Goal: Information Seeking & Learning: Learn about a topic

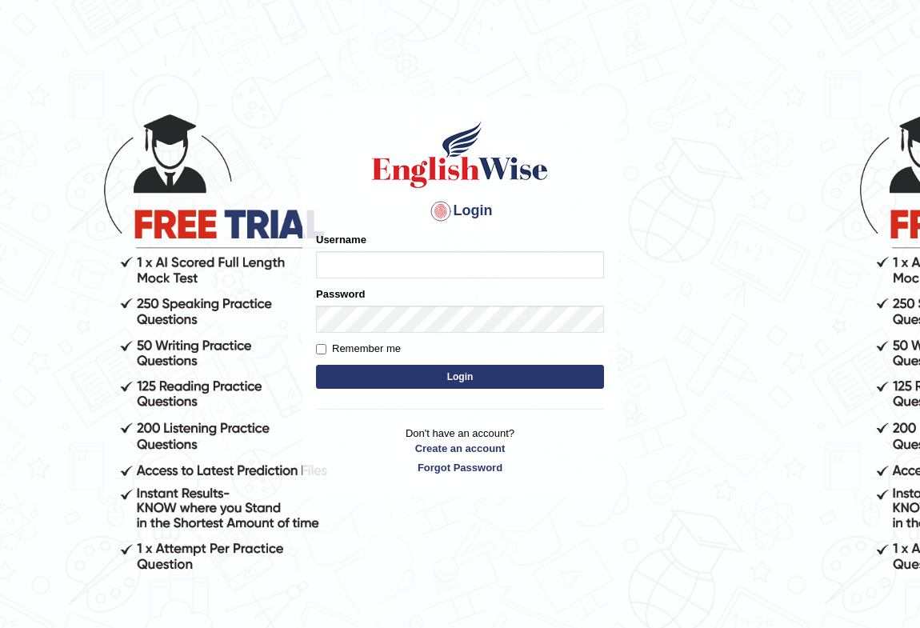
click at [361, 257] on input "Username" at bounding box center [460, 264] width 288 height 27
click at [383, 257] on input "Username" at bounding box center [460, 264] width 288 height 27
type input "GitaP"
click at [362, 341] on label "Remember me" at bounding box center [358, 349] width 85 height 16
click at [326, 344] on input "Remember me" at bounding box center [321, 349] width 10 height 10
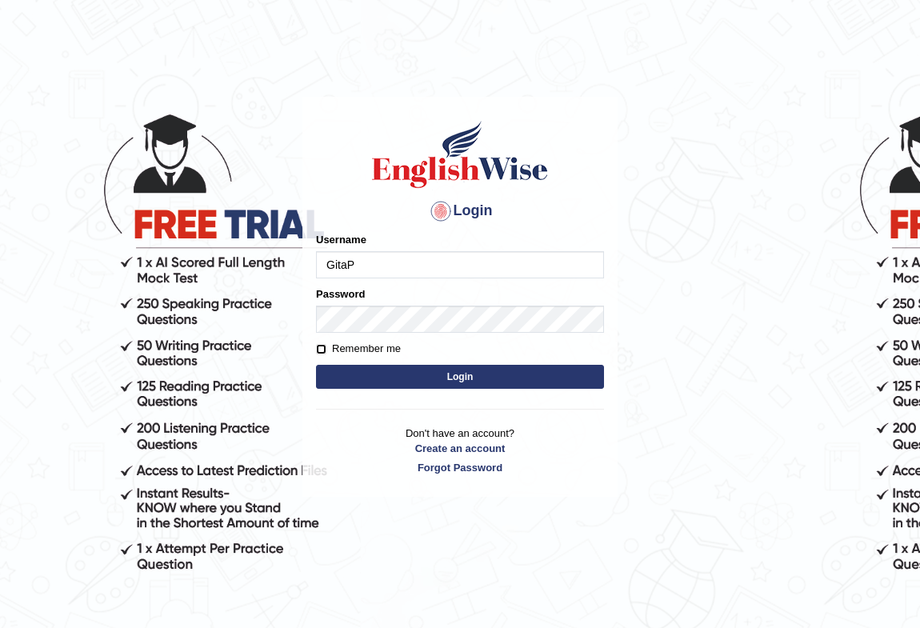
checkbox input "true"
click at [383, 373] on button "Login" at bounding box center [460, 377] width 288 height 24
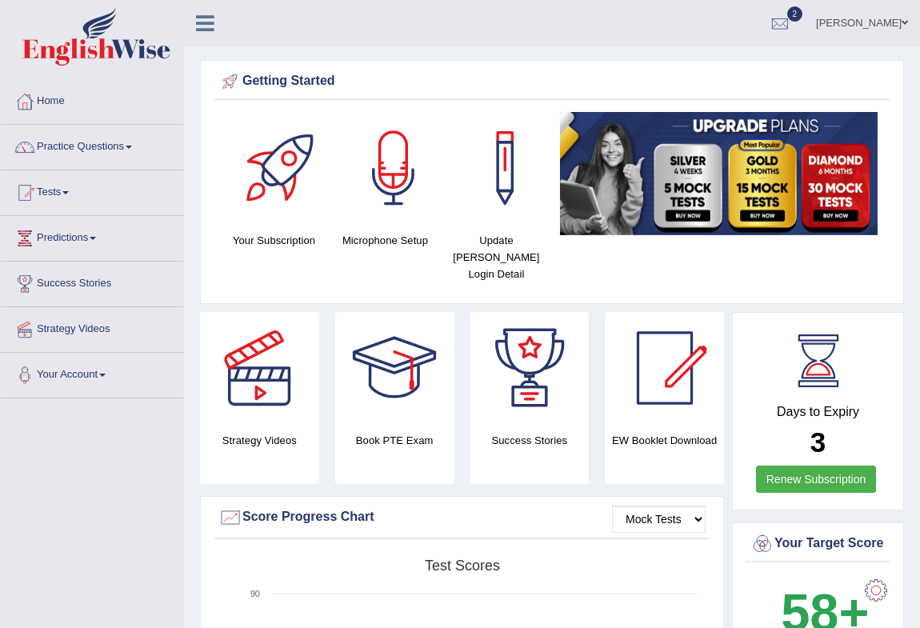
click at [50, 102] on link "Home" at bounding box center [92, 99] width 182 height 40
click at [64, 188] on link "Tests" at bounding box center [92, 190] width 182 height 40
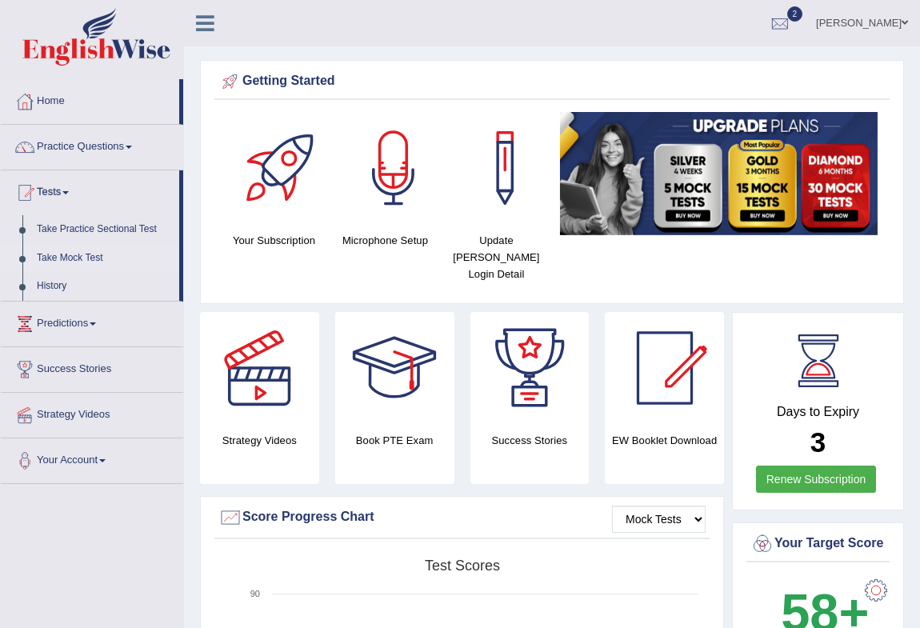
click at [86, 260] on link "Take Mock Test" at bounding box center [105, 258] width 150 height 29
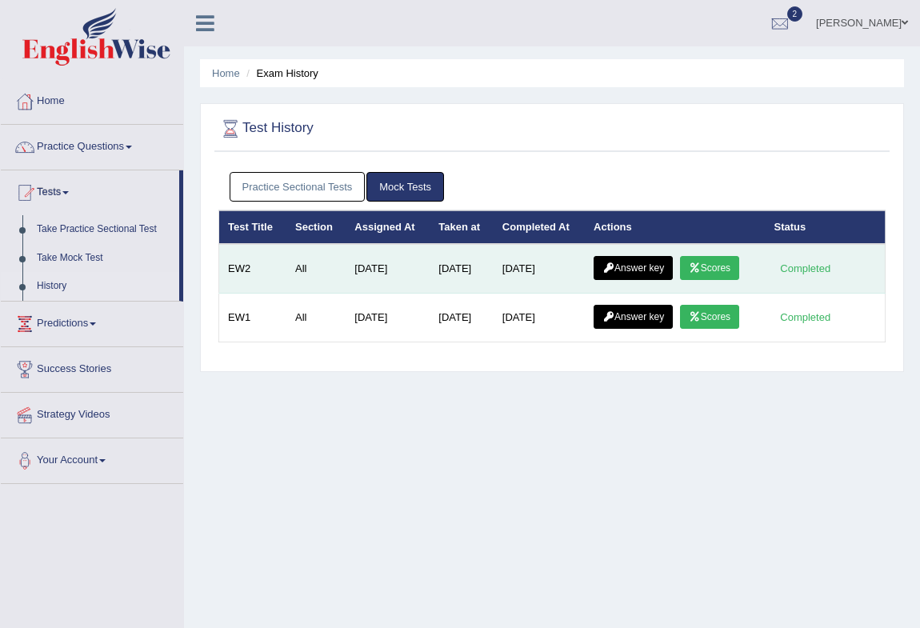
click at [705, 272] on link "Scores" at bounding box center [709, 268] width 59 height 24
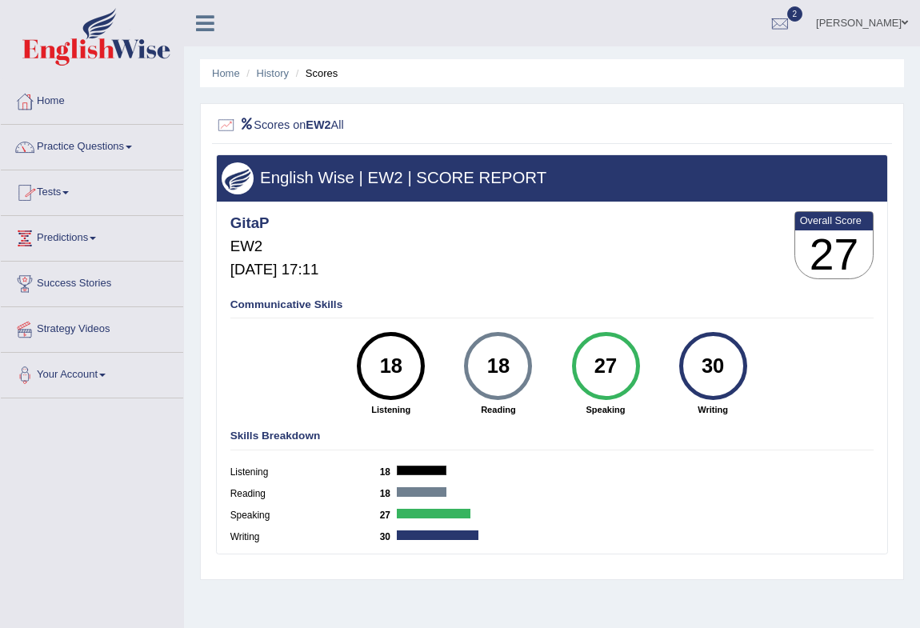
click at [129, 146] on link "Practice Questions" at bounding box center [92, 145] width 182 height 40
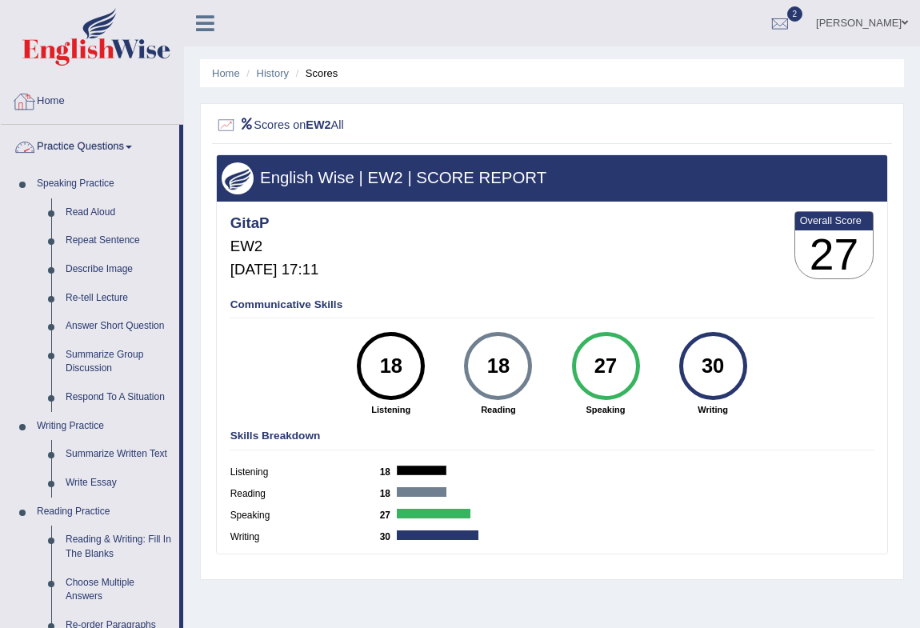
click at [66, 96] on link "Home" at bounding box center [92, 99] width 182 height 40
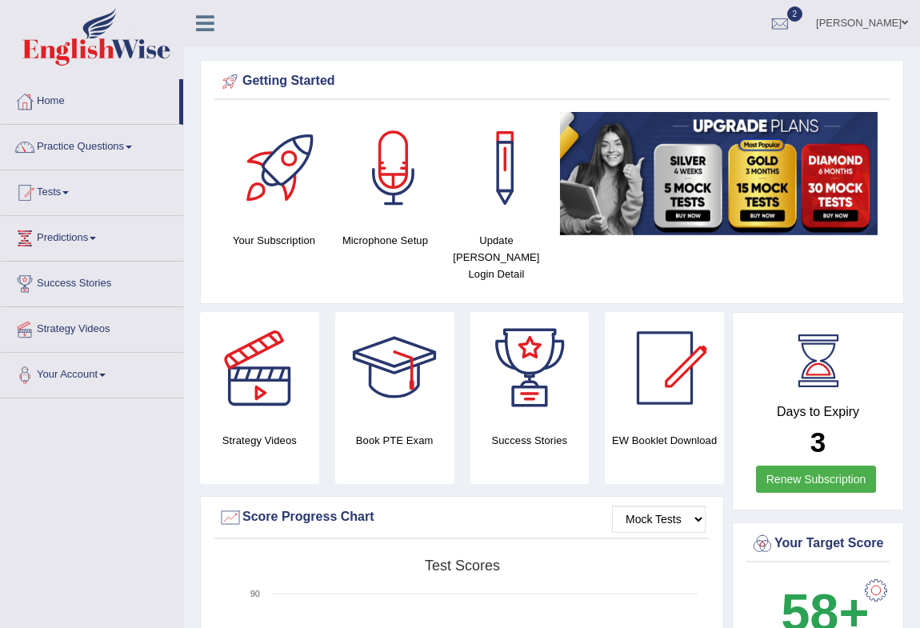
click at [132, 146] on span at bounding box center [129, 147] width 6 height 3
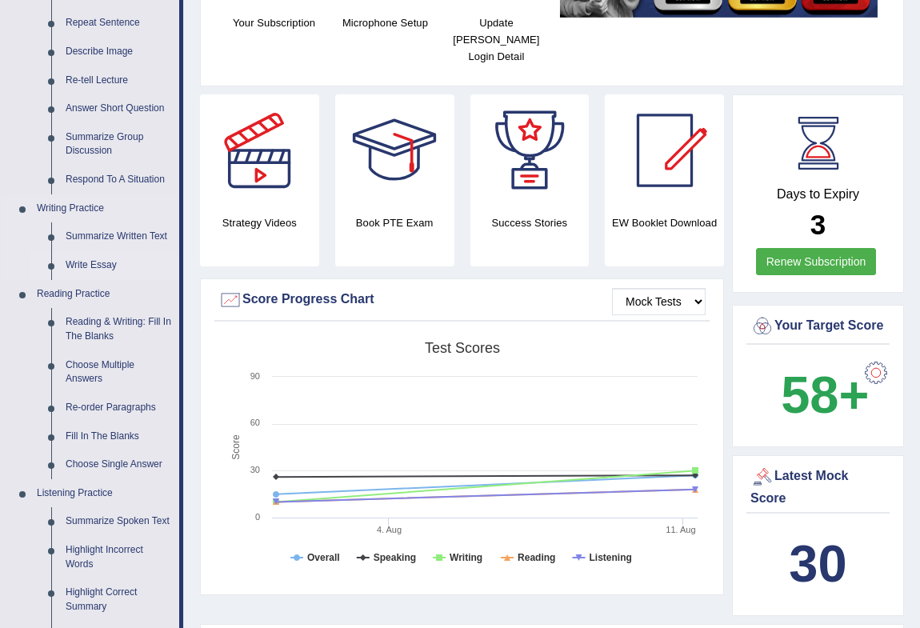
scroll to position [145, 0]
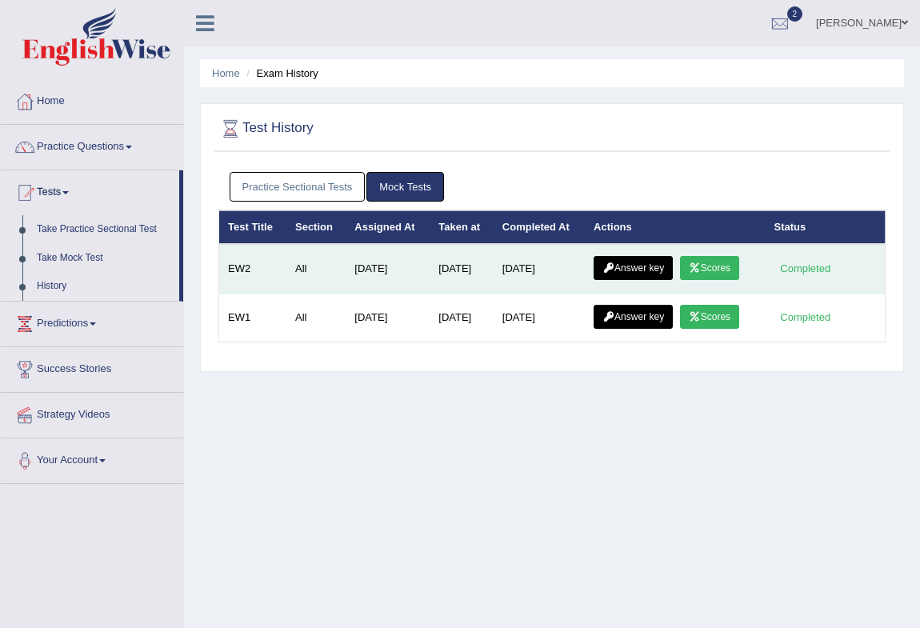
click at [657, 266] on link "Answer key" at bounding box center [632, 268] width 79 height 24
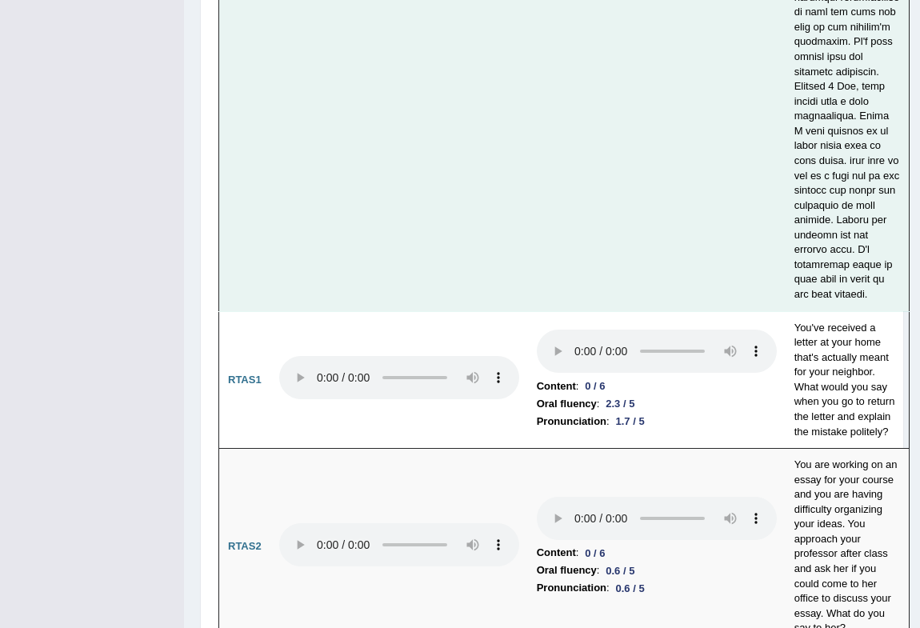
scroll to position [9553, 0]
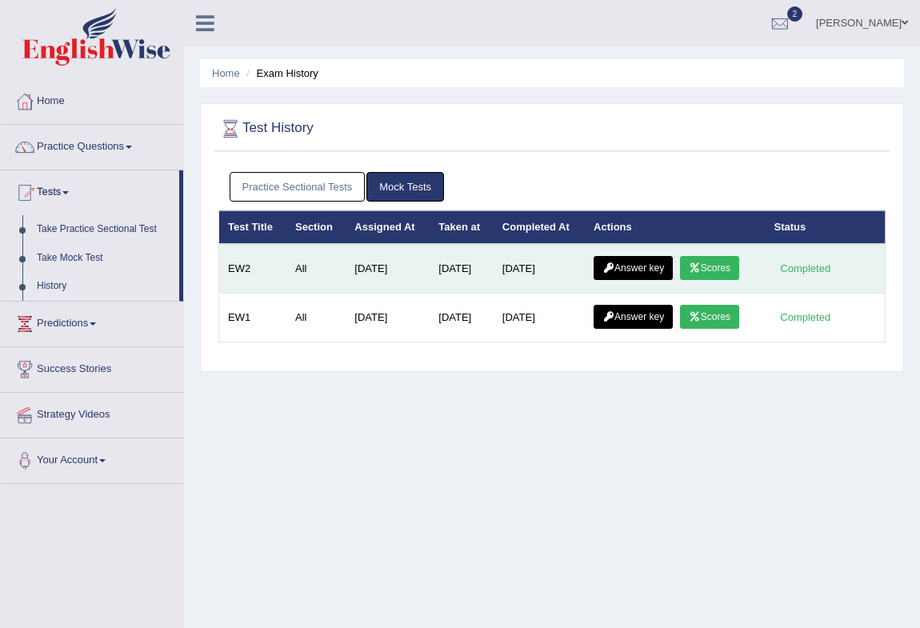
click at [625, 265] on link "Answer key" at bounding box center [632, 268] width 79 height 24
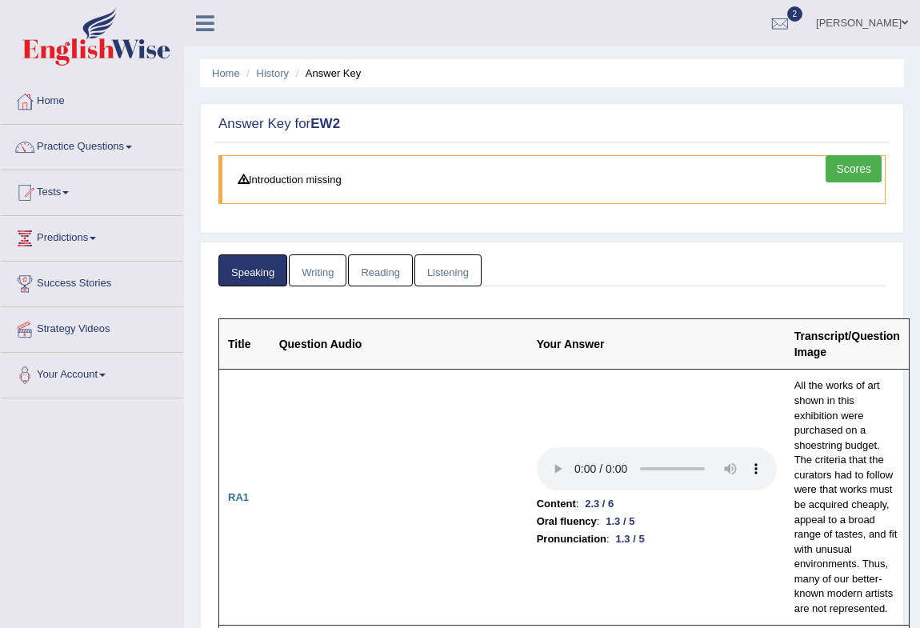
click at [312, 271] on link "Writing" at bounding box center [318, 270] width 58 height 33
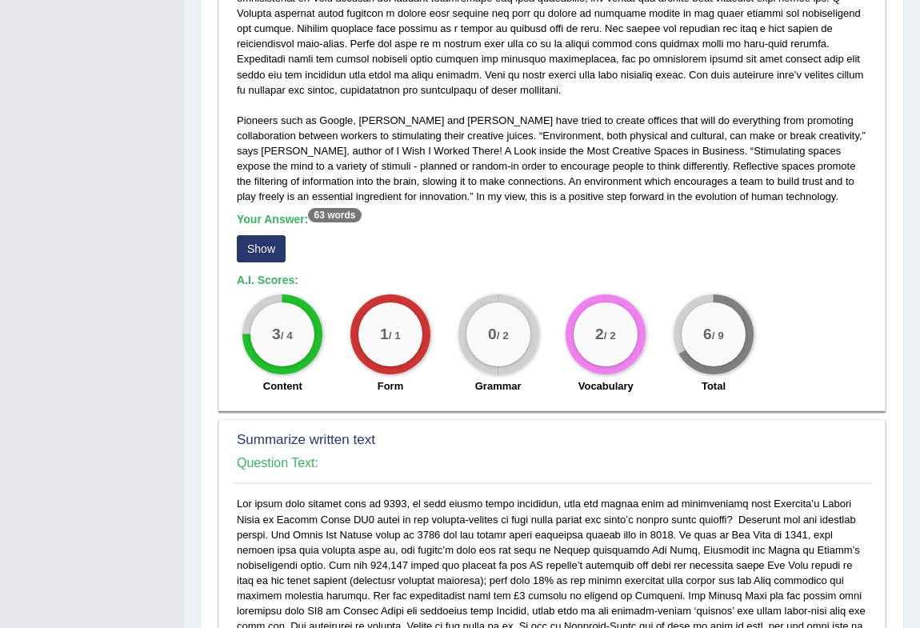
scroll to position [145, 0]
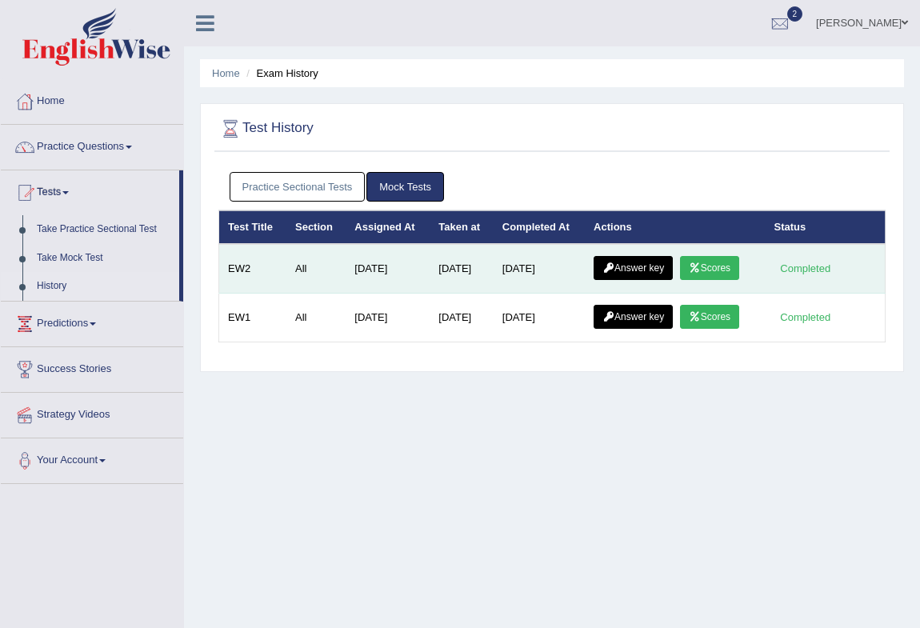
click at [655, 262] on link "Answer key" at bounding box center [632, 268] width 79 height 24
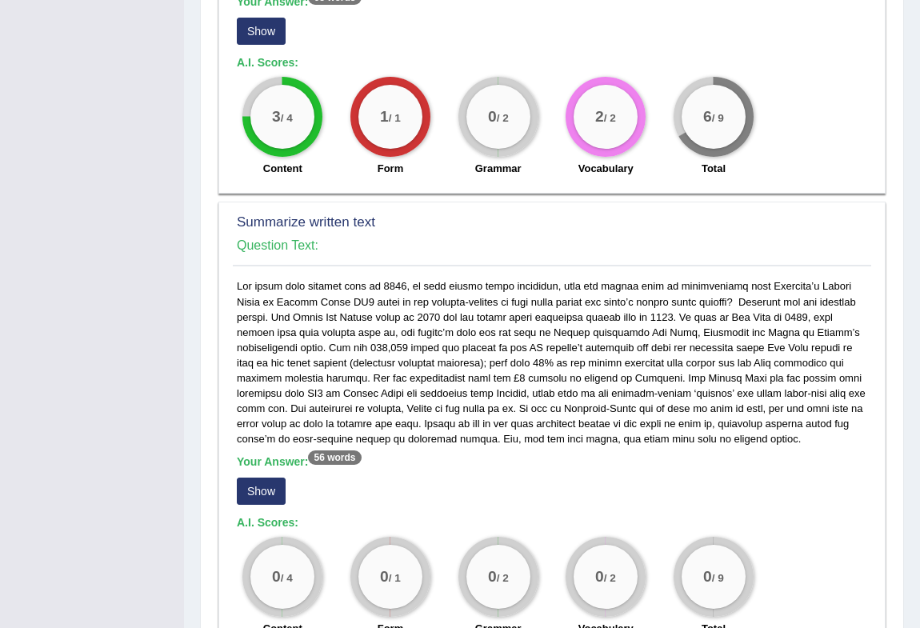
scroll to position [508, 0]
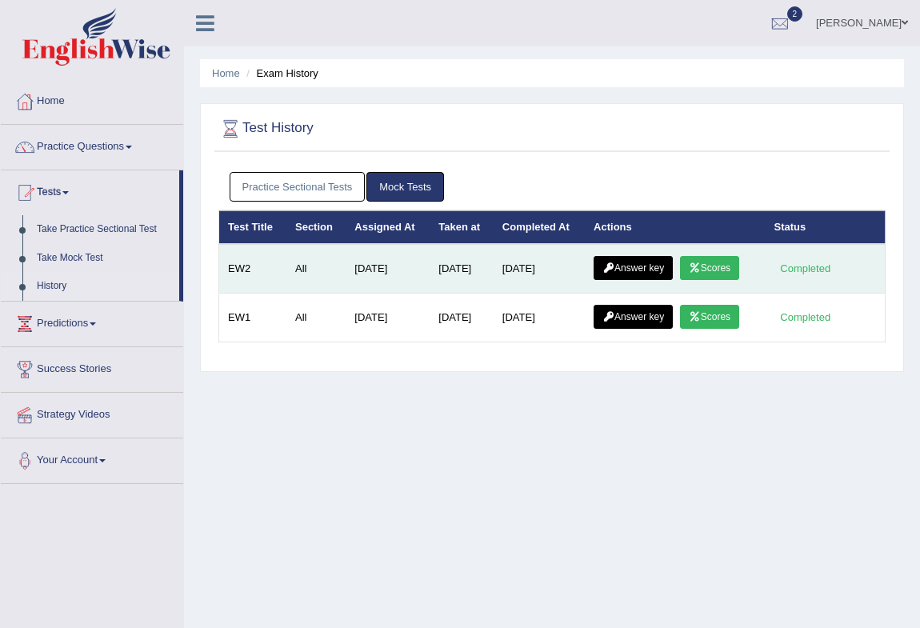
click at [615, 272] on link "Answer key" at bounding box center [632, 268] width 79 height 24
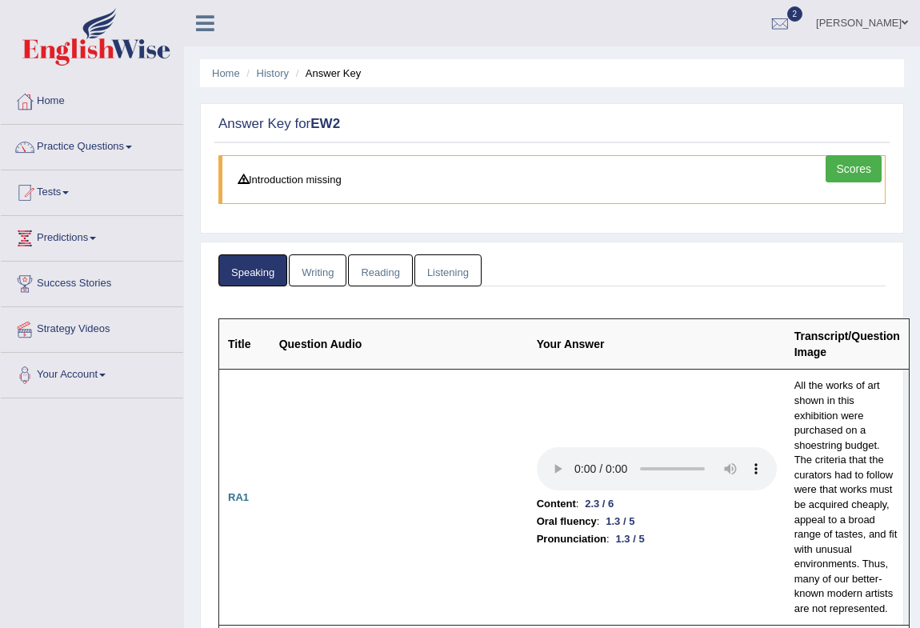
click at [323, 276] on link "Writing" at bounding box center [318, 270] width 58 height 33
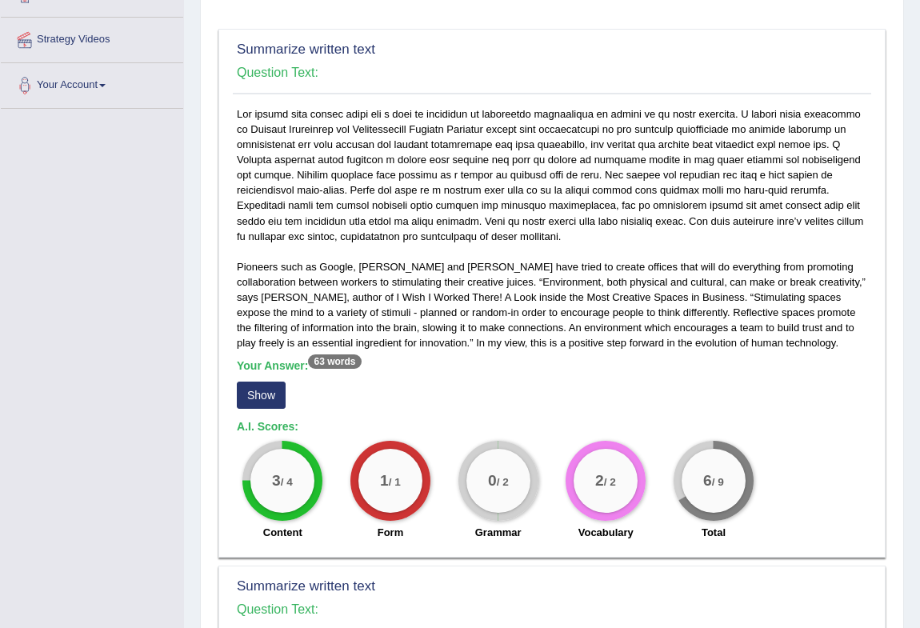
scroll to position [72, 0]
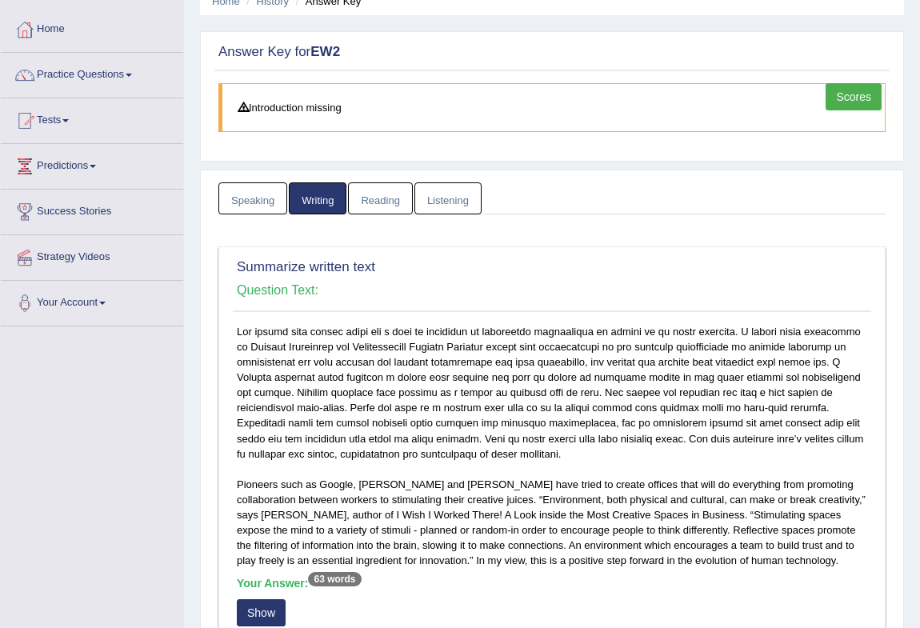
click at [383, 202] on link "Reading" at bounding box center [380, 198] width 64 height 33
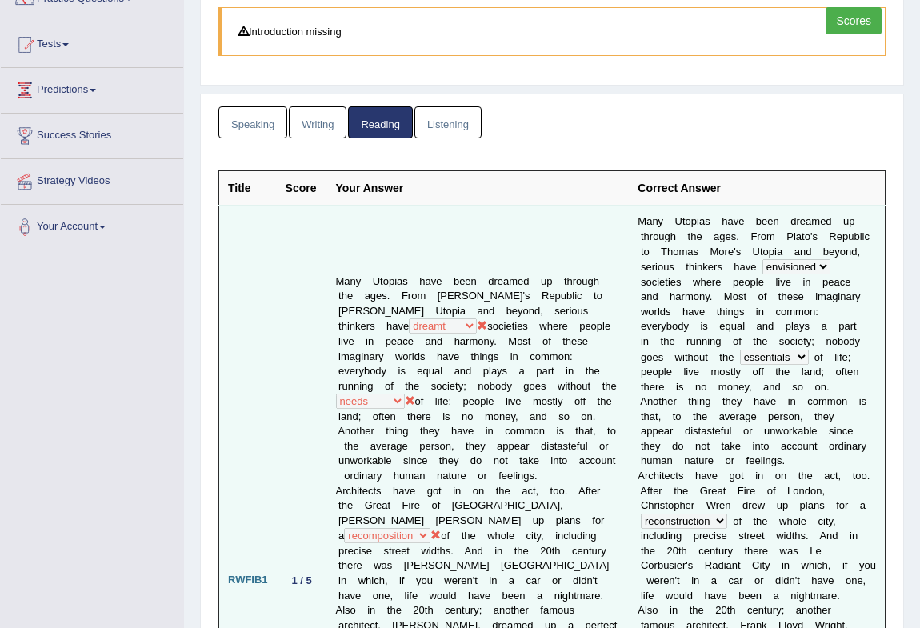
scroll to position [0, 0]
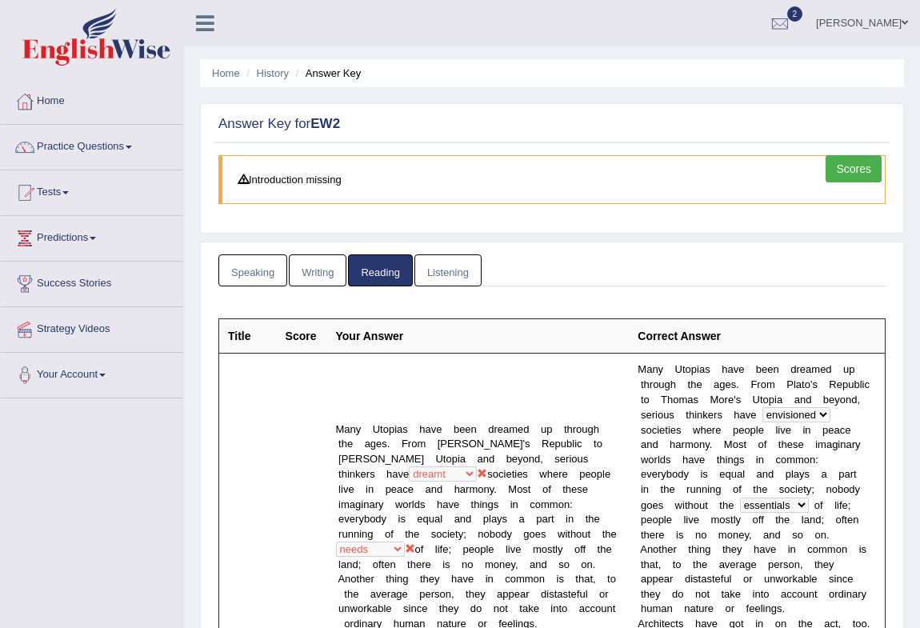
click at [444, 270] on link "Listening" at bounding box center [447, 270] width 67 height 33
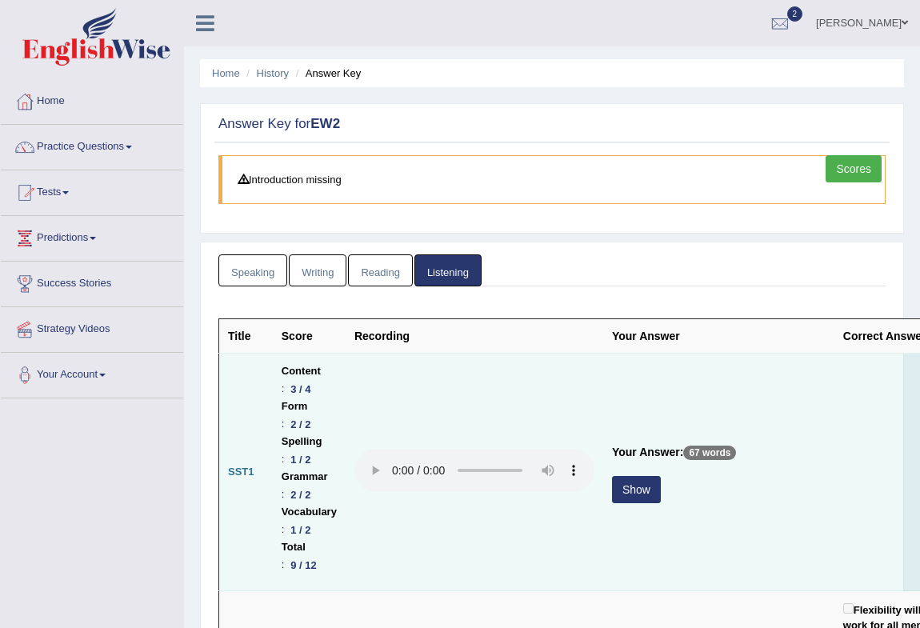
click at [640, 493] on button "Show" at bounding box center [636, 489] width 49 height 27
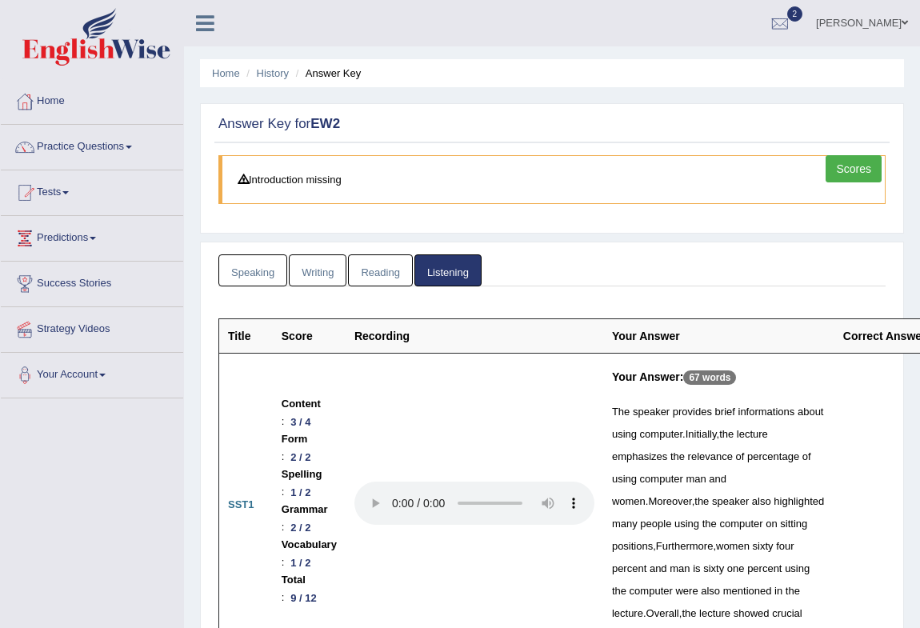
click at [374, 261] on link "Reading" at bounding box center [380, 270] width 64 height 33
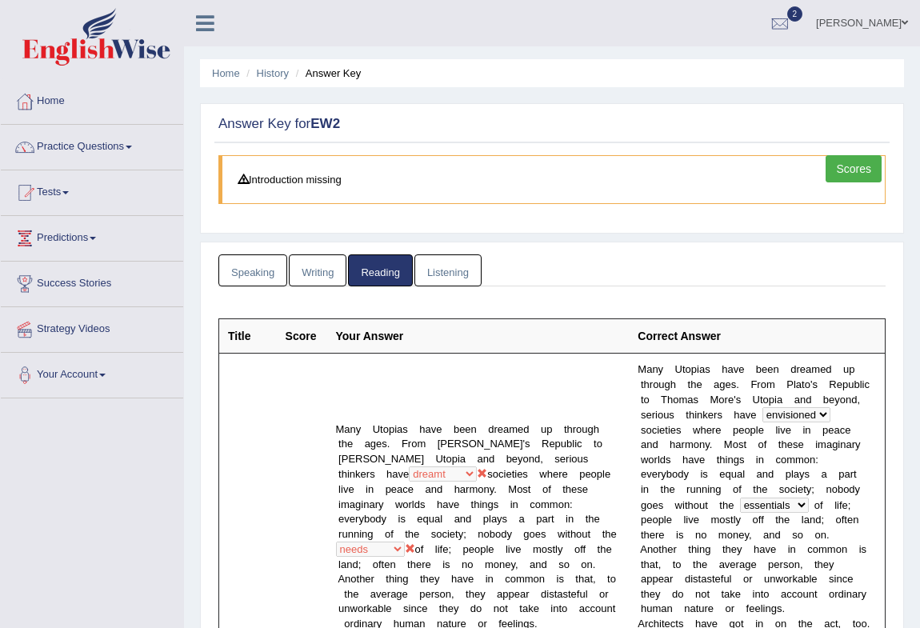
click at [309, 265] on link "Writing" at bounding box center [318, 270] width 58 height 33
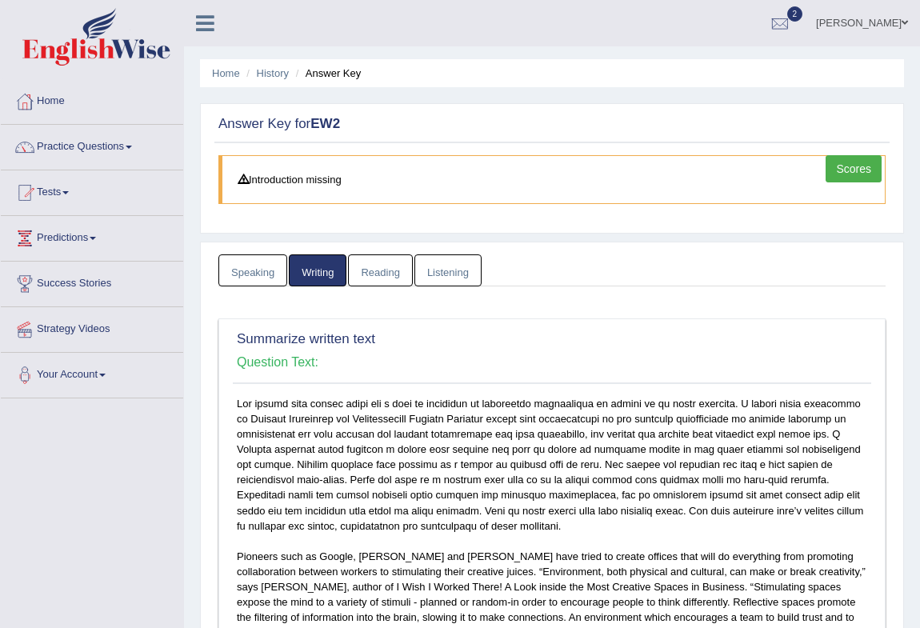
click at [263, 275] on link "Speaking" at bounding box center [252, 270] width 69 height 33
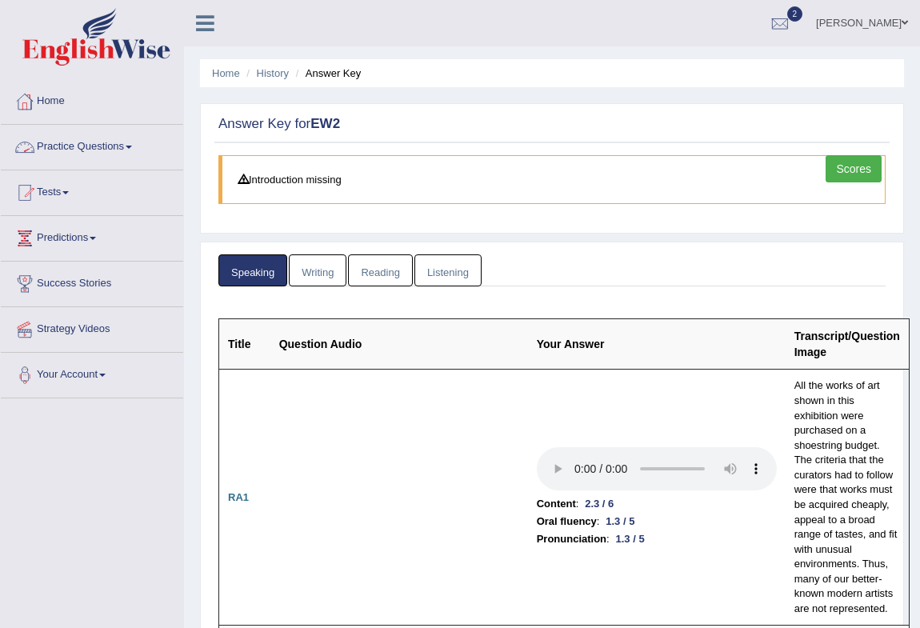
click at [840, 166] on link "Scores" at bounding box center [853, 168] width 56 height 27
click at [114, 141] on link "Practice Questions" at bounding box center [92, 145] width 182 height 40
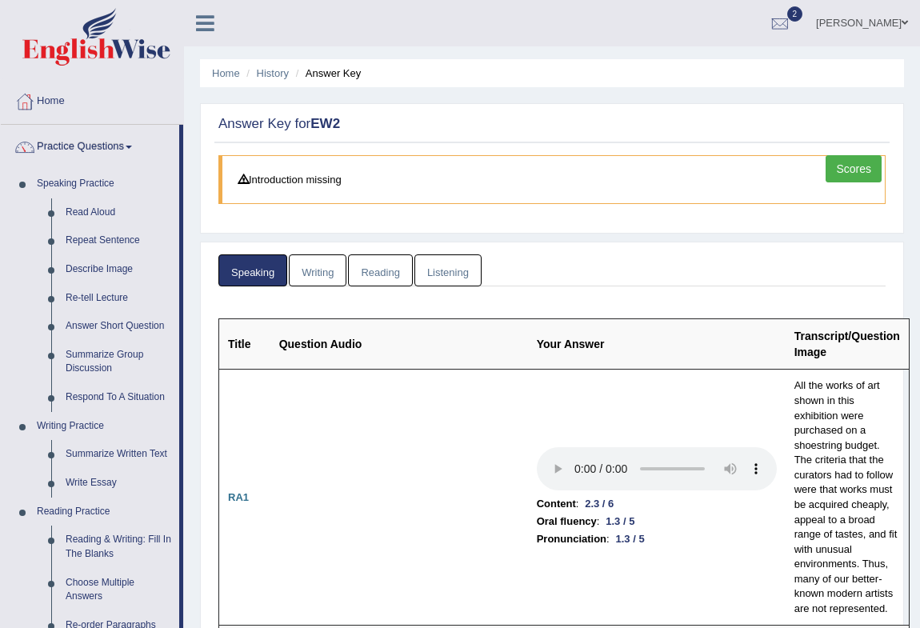
click at [852, 171] on link "Scores" at bounding box center [853, 168] width 56 height 27
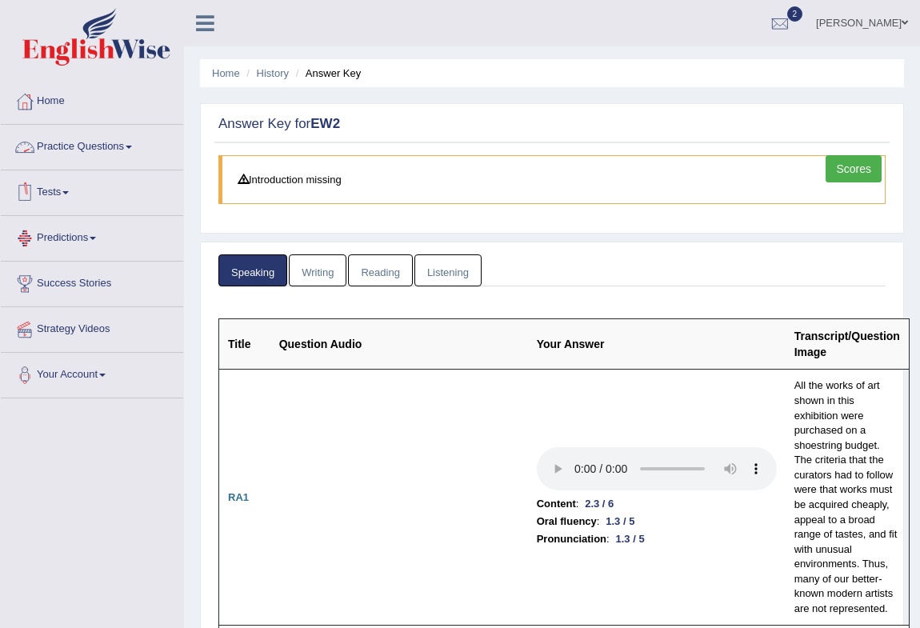
click at [132, 146] on span at bounding box center [129, 147] width 6 height 3
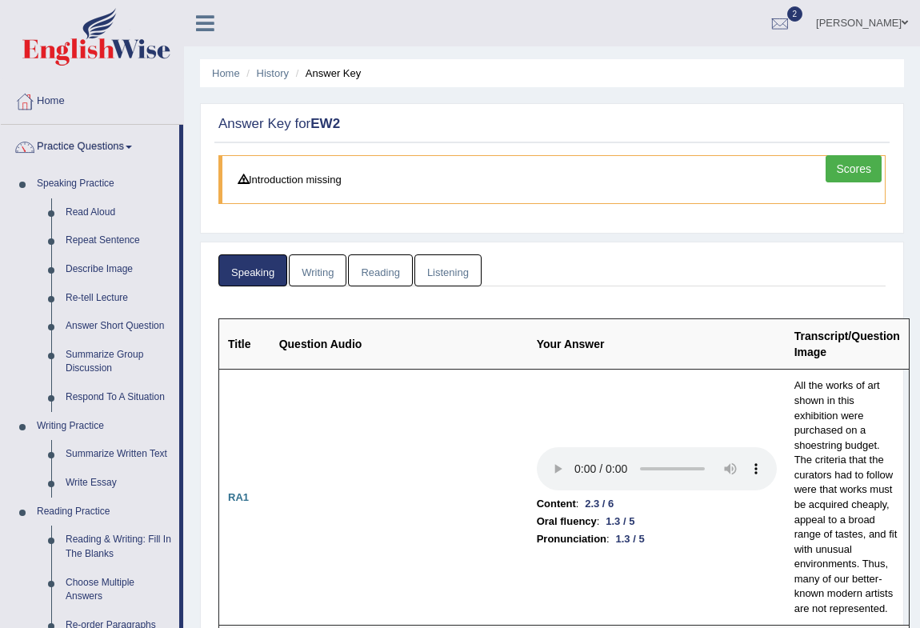
click at [844, 174] on link "Scores" at bounding box center [853, 168] width 56 height 27
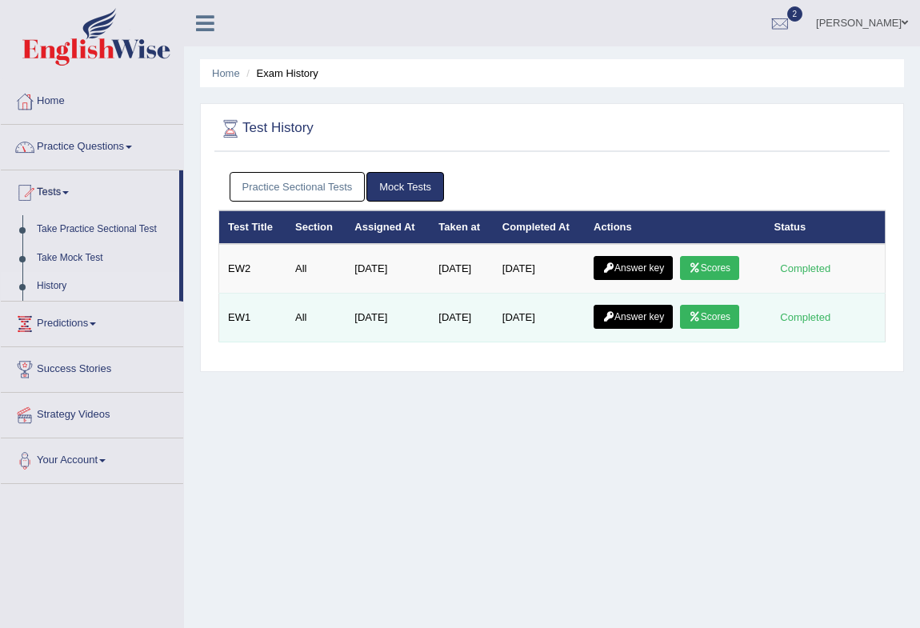
click at [719, 323] on link "Scores" at bounding box center [709, 317] width 59 height 24
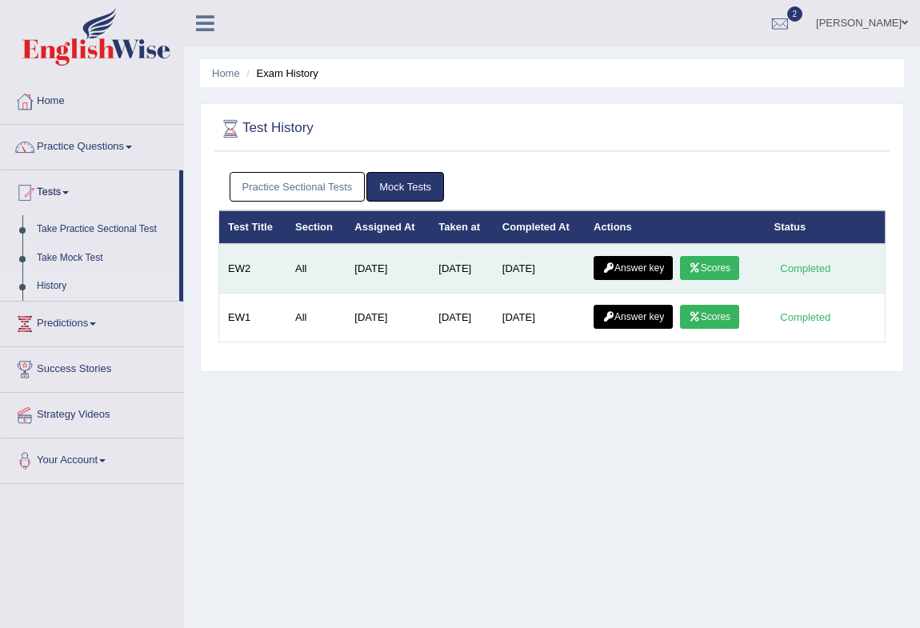
click at [712, 267] on link "Scores" at bounding box center [709, 268] width 59 height 24
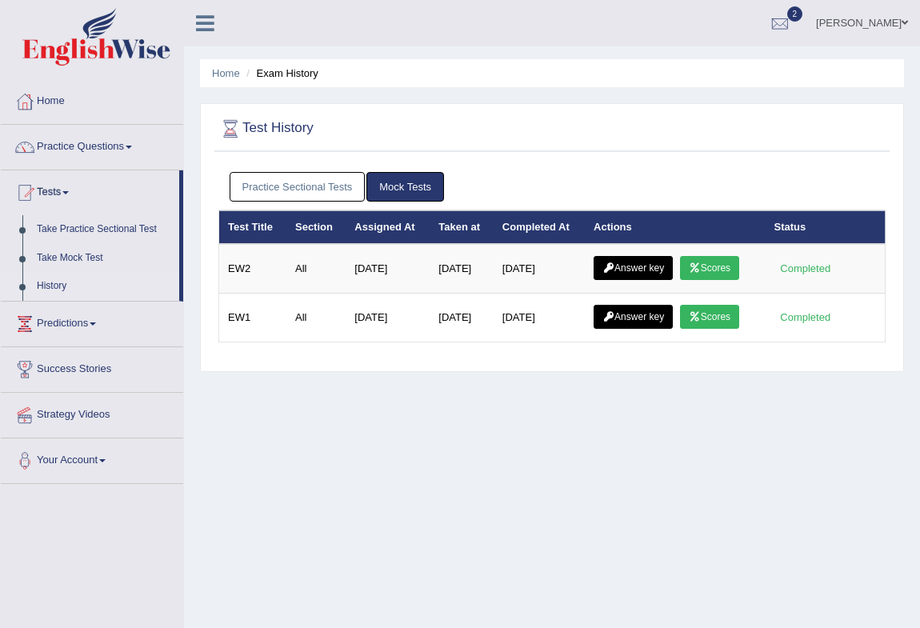
click at [138, 142] on link "Practice Questions" at bounding box center [92, 145] width 182 height 40
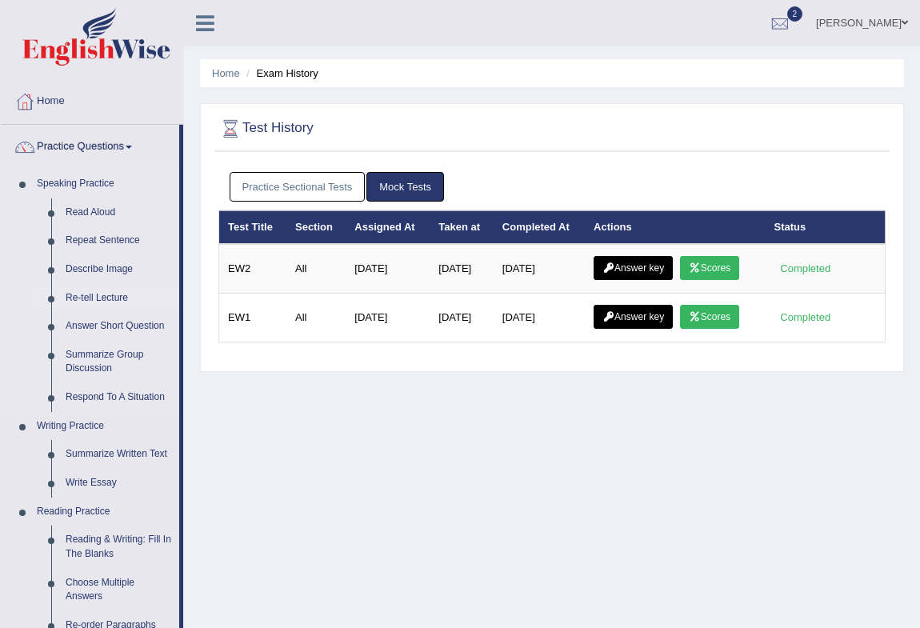
click at [122, 302] on link "Re-tell Lecture" at bounding box center [118, 298] width 121 height 29
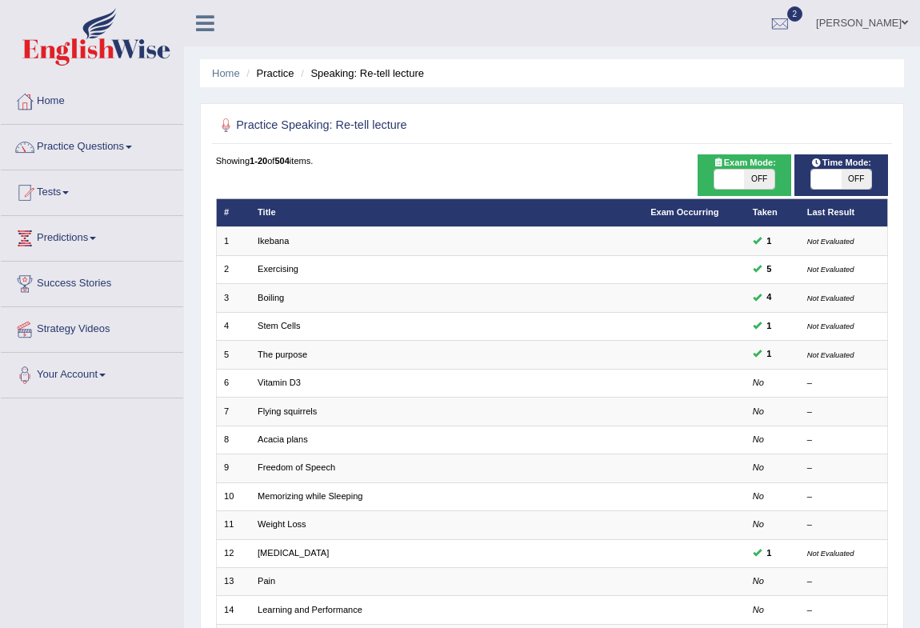
click at [135, 139] on link "Practice Questions" at bounding box center [92, 145] width 182 height 40
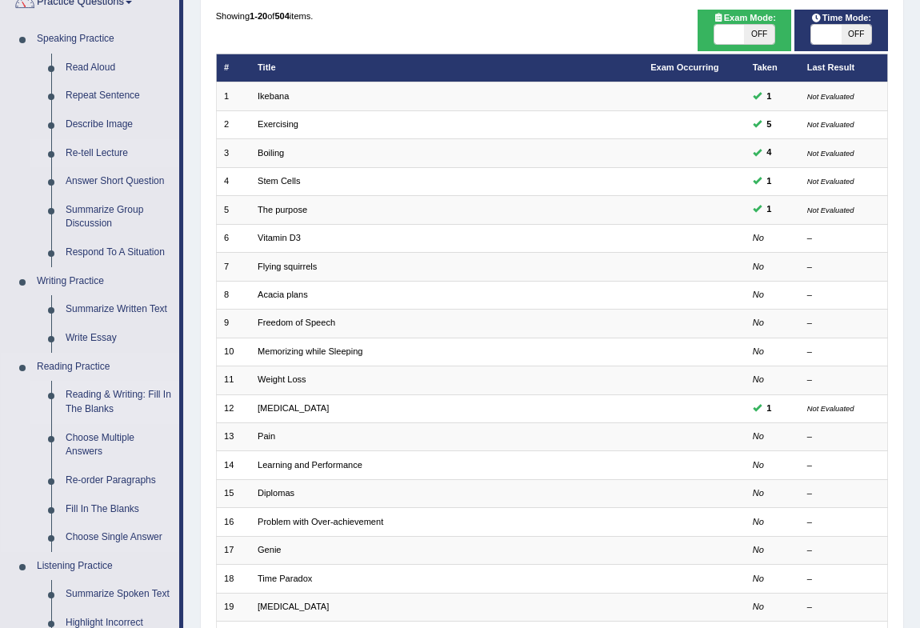
scroll to position [218, 0]
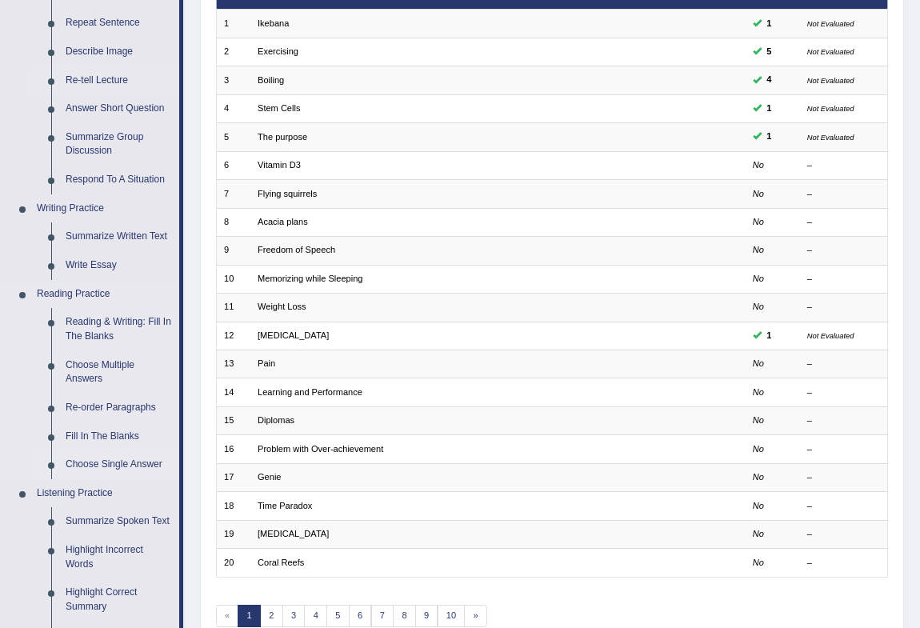
click at [146, 469] on link "Choose Single Answer" at bounding box center [118, 464] width 121 height 29
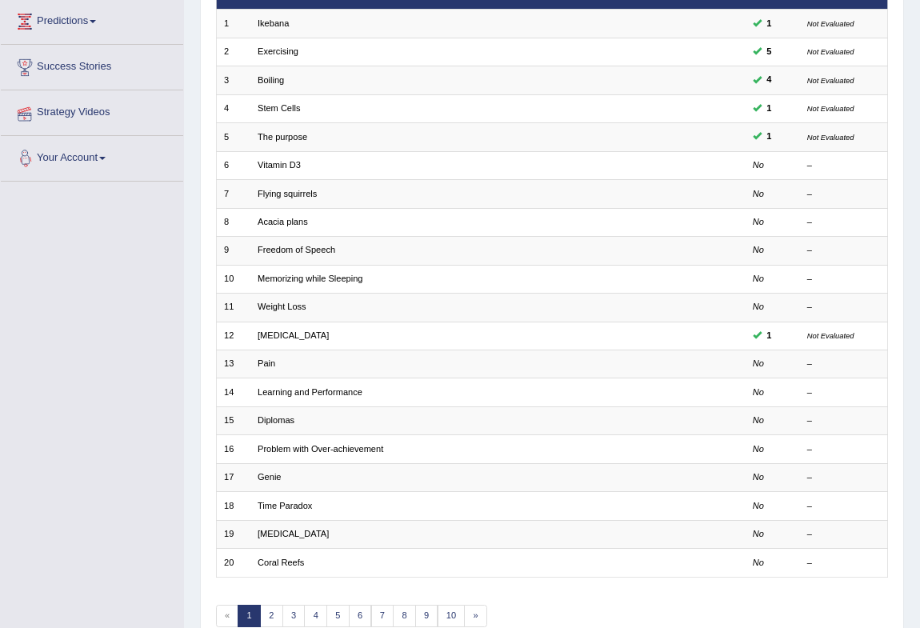
scroll to position [270, 0]
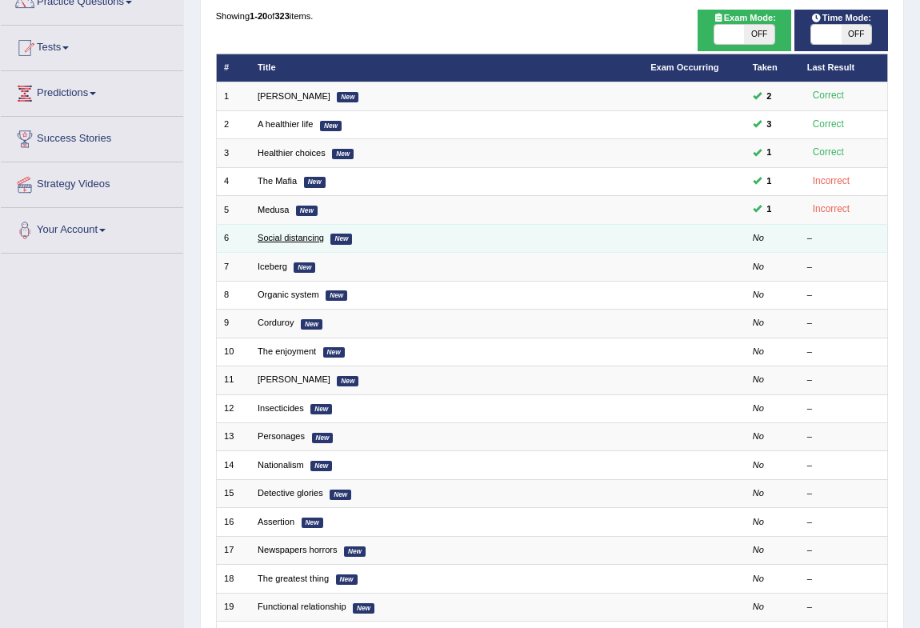
click at [268, 236] on link "Social distancing" at bounding box center [290, 238] width 66 height 10
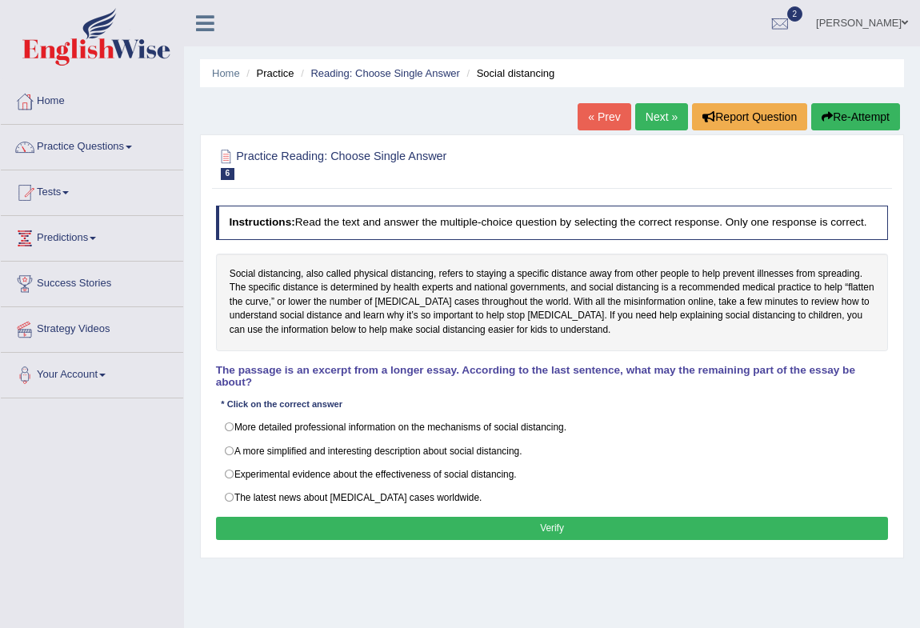
scroll to position [72, 0]
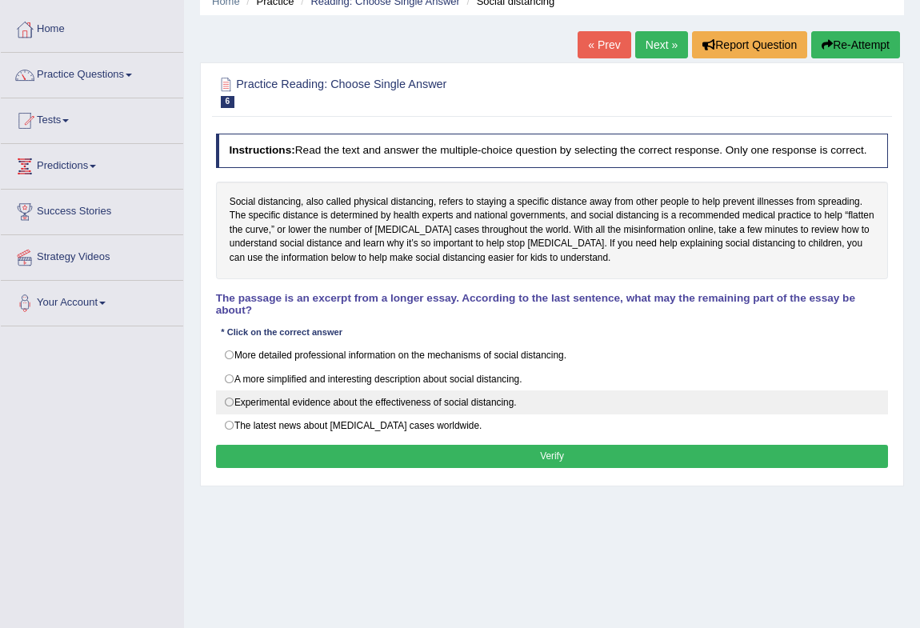
click at [227, 400] on label "Experimental evidence about the effectiveness of social distancing." at bounding box center [552, 402] width 673 height 24
radio input "true"
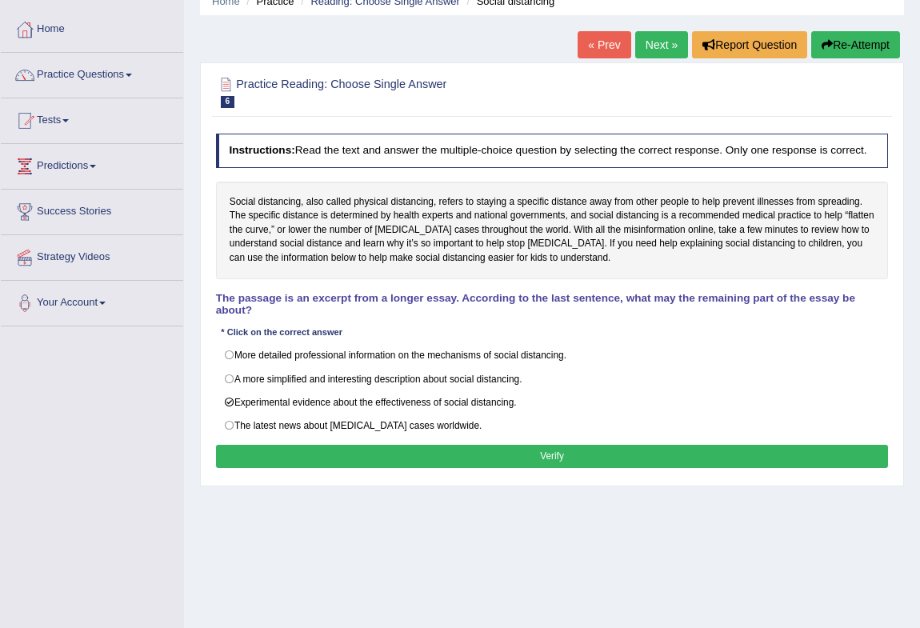
click at [288, 445] on button "Verify" at bounding box center [552, 456] width 673 height 23
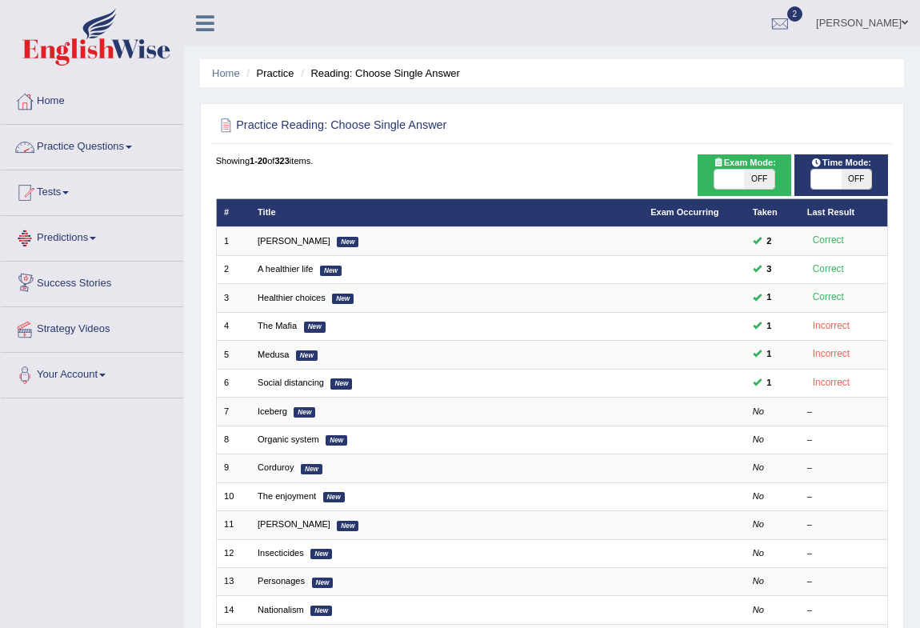
click at [137, 146] on link "Practice Questions" at bounding box center [92, 145] width 182 height 40
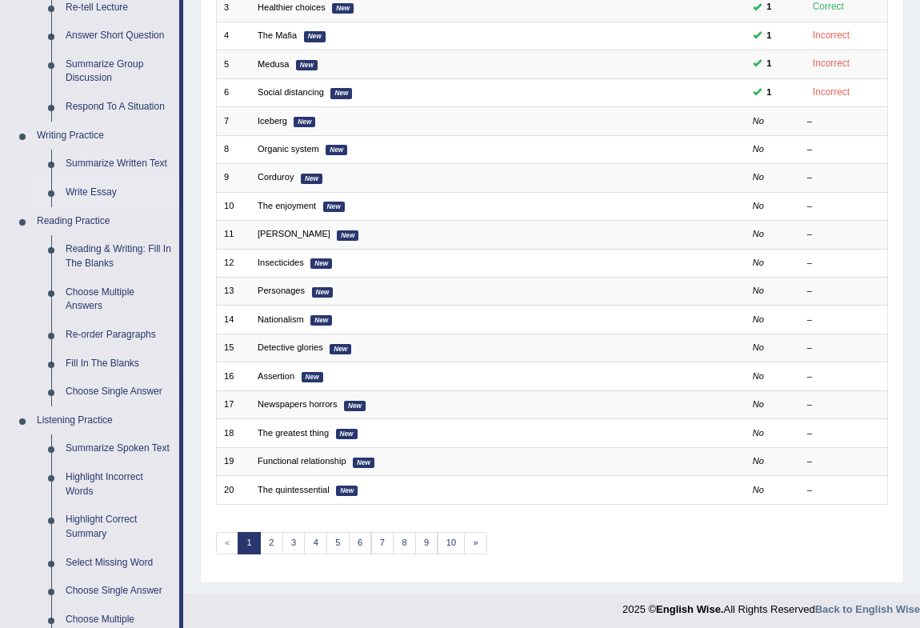
scroll to position [436, 0]
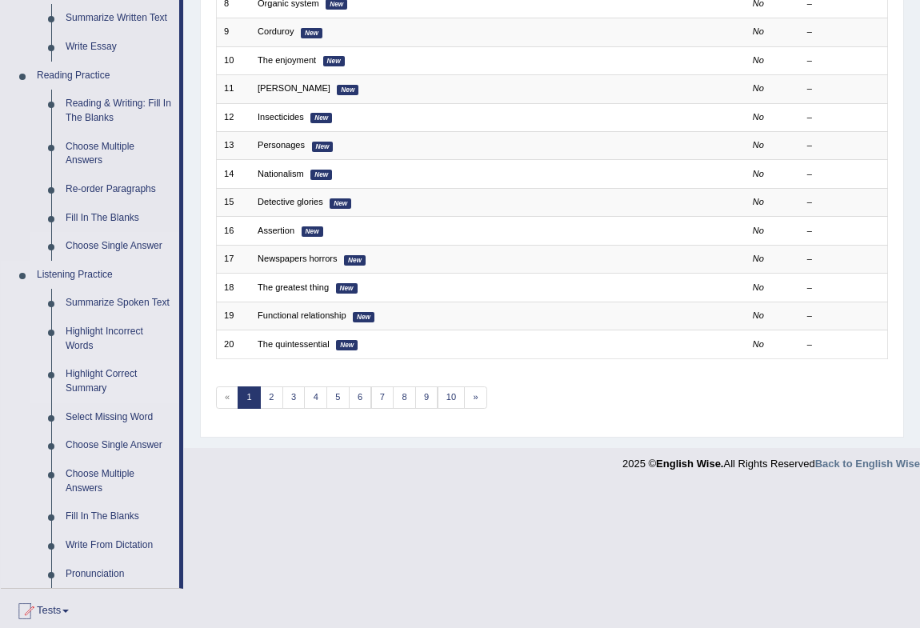
click at [107, 373] on link "Highlight Correct Summary" at bounding box center [118, 381] width 121 height 42
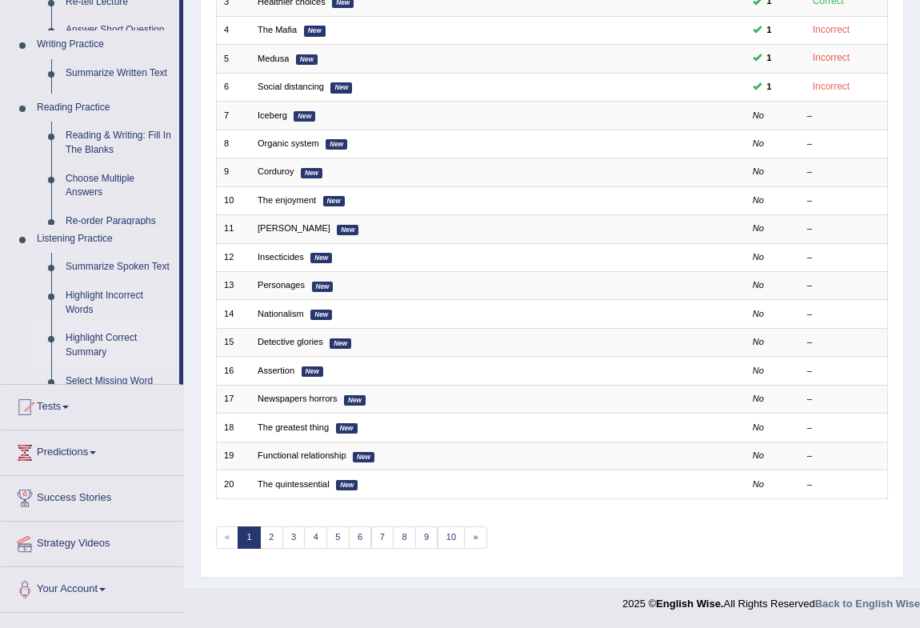
scroll to position [295, 0]
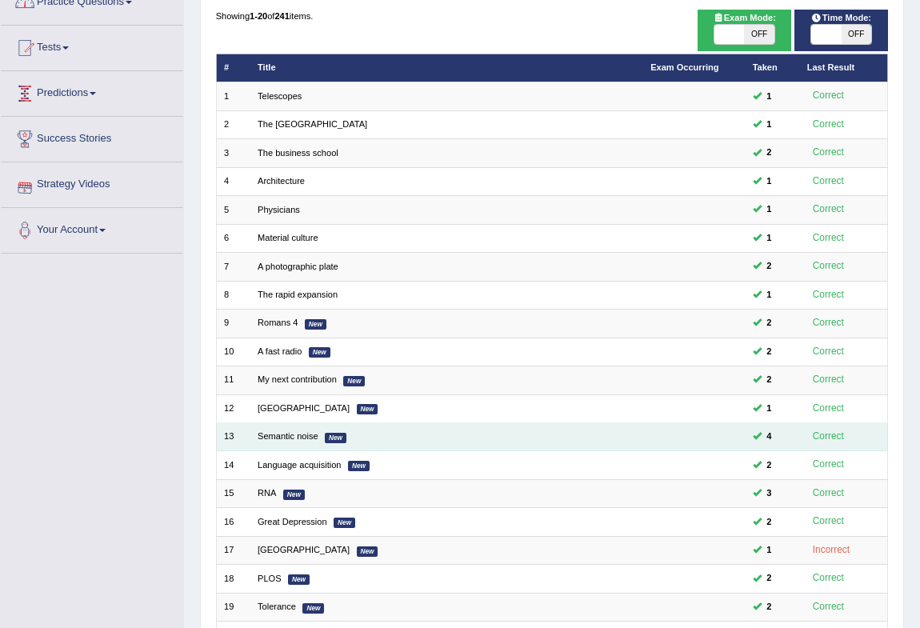
scroll to position [295, 0]
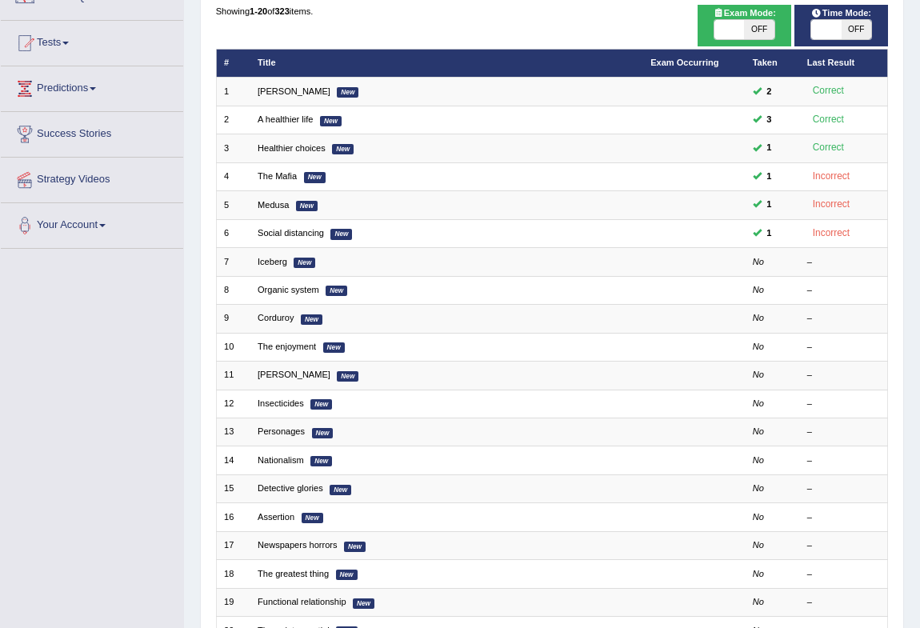
scroll to position [4, 0]
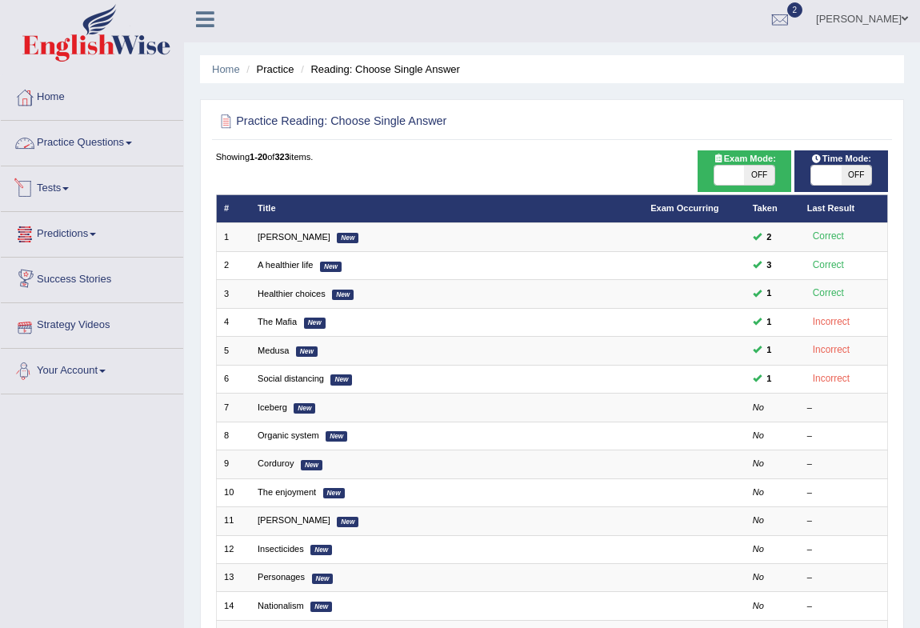
click at [131, 136] on link "Practice Questions" at bounding box center [92, 141] width 182 height 40
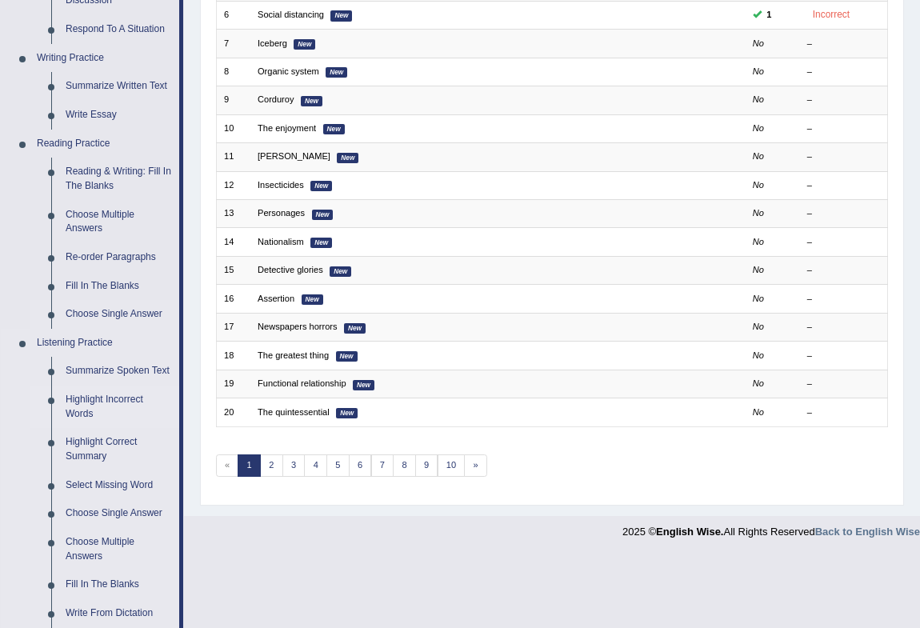
scroll to position [513, 0]
